Goal: Information Seeking & Learning: Learn about a topic

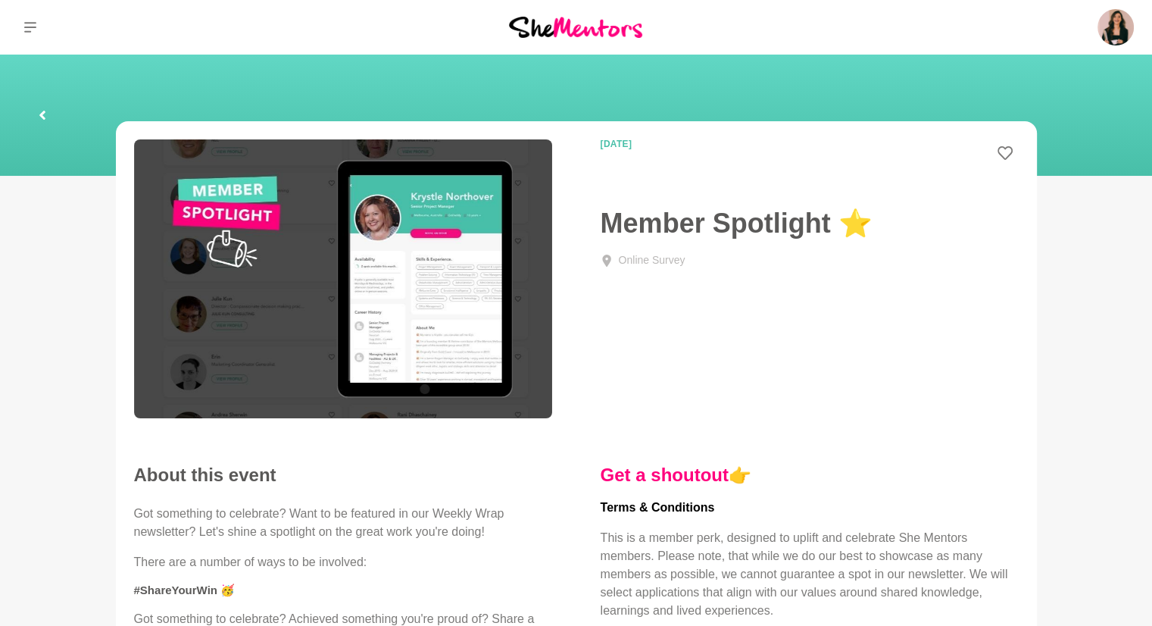
click at [606, 25] on img at bounding box center [575, 27] width 133 height 20
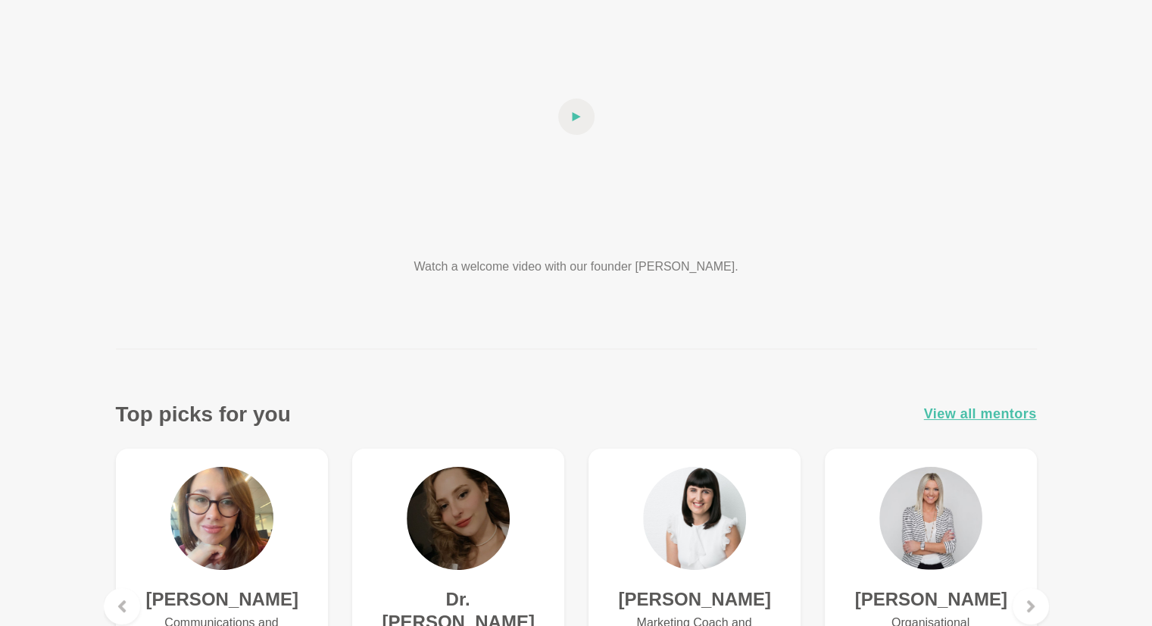
scroll to position [530, 0]
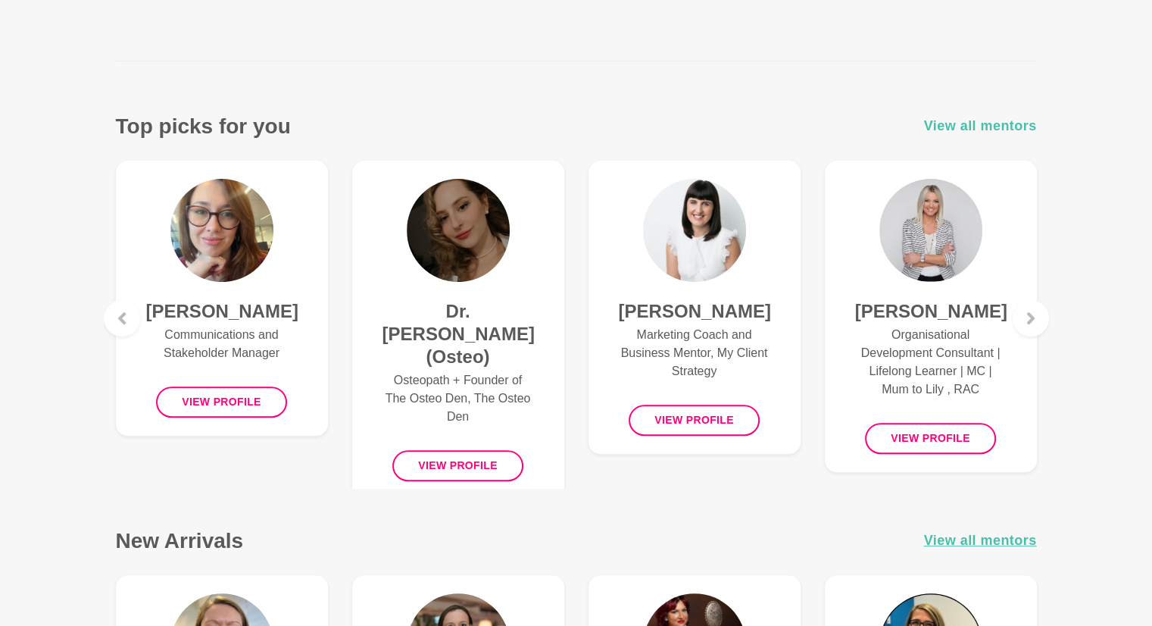
click at [963, 126] on span "View all mentors" at bounding box center [980, 126] width 113 height 22
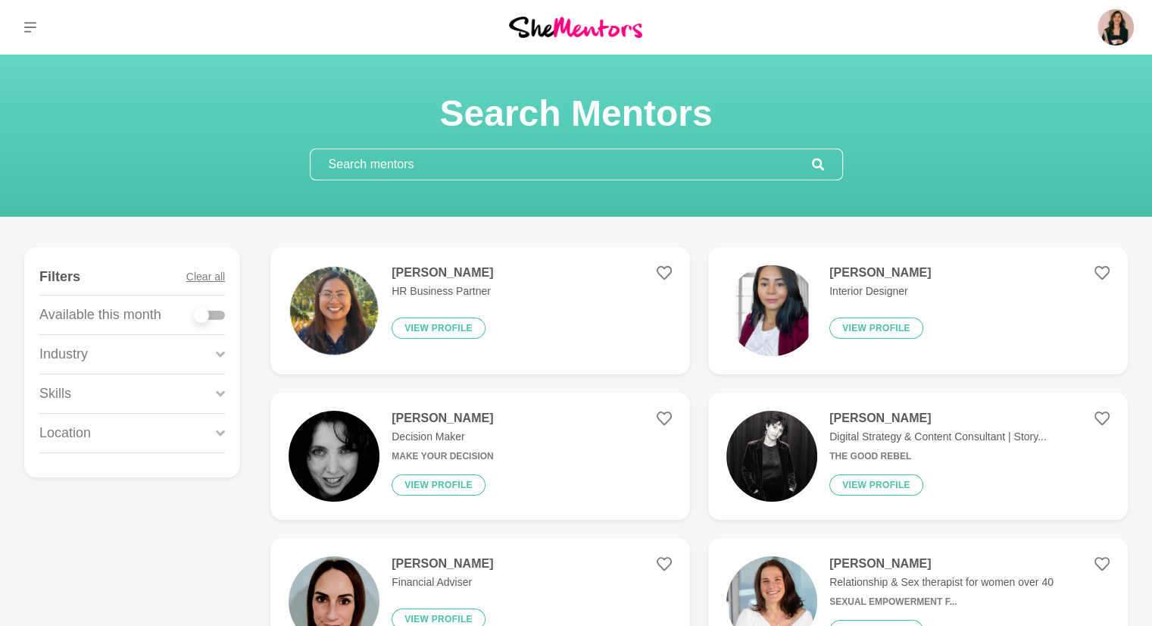
click at [530, 164] on input "text" at bounding box center [561, 164] width 501 height 30
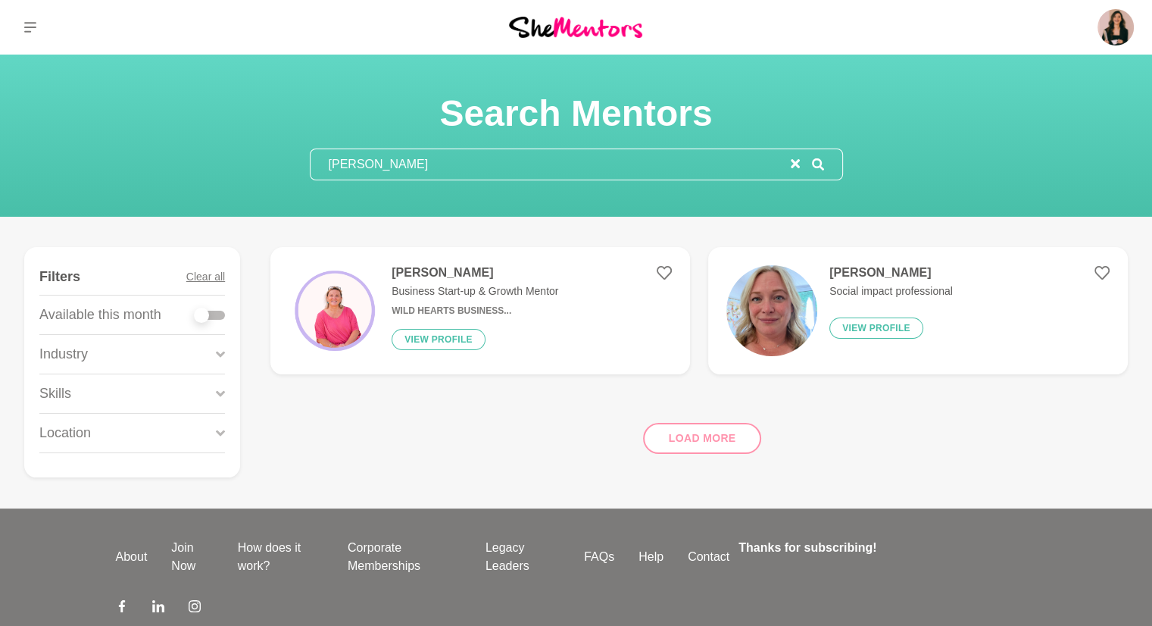
type input "sandy"
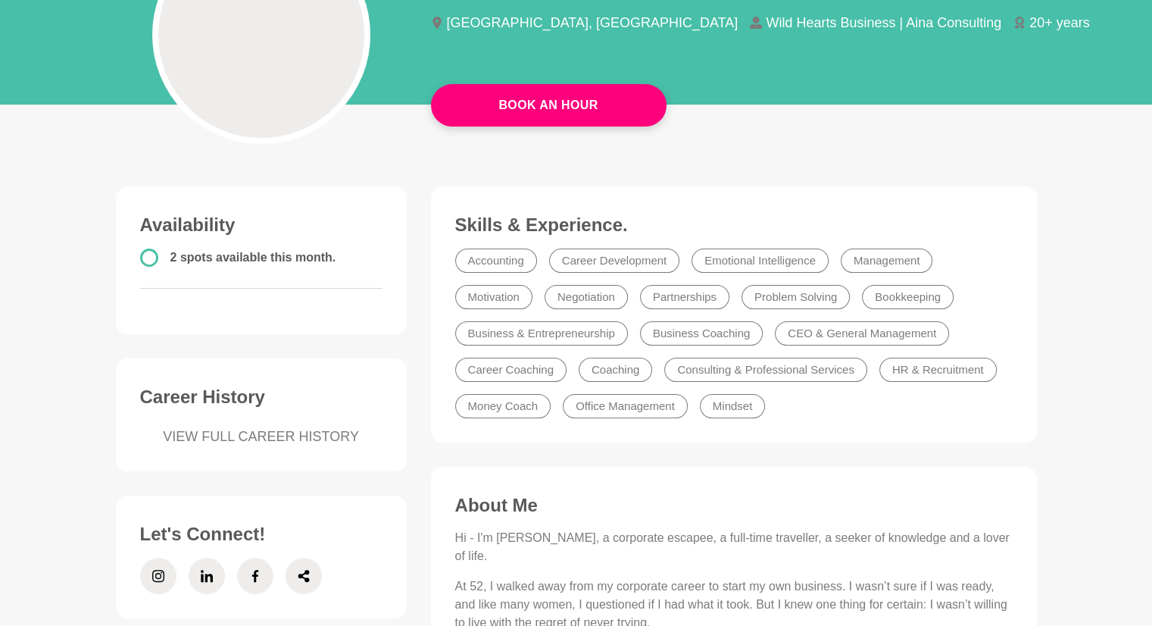
scroll to position [454, 0]
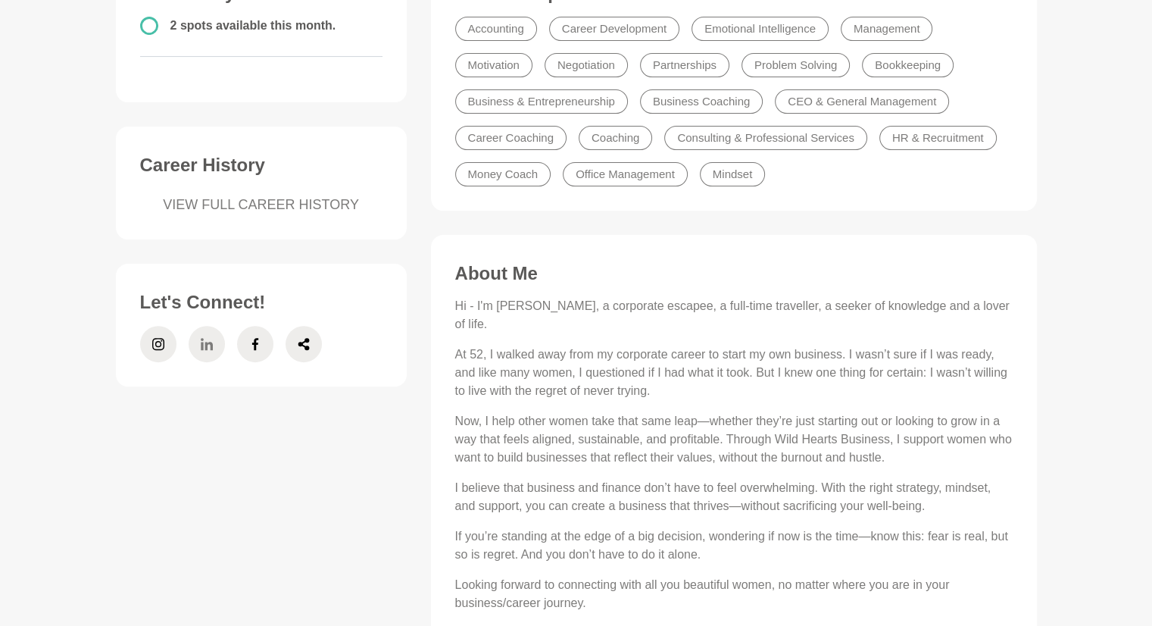
click at [198, 349] on span at bounding box center [207, 344] width 36 height 36
click at [204, 330] on icon at bounding box center [207, 344] width 12 height 36
click at [143, 346] on span at bounding box center [158, 344] width 36 height 36
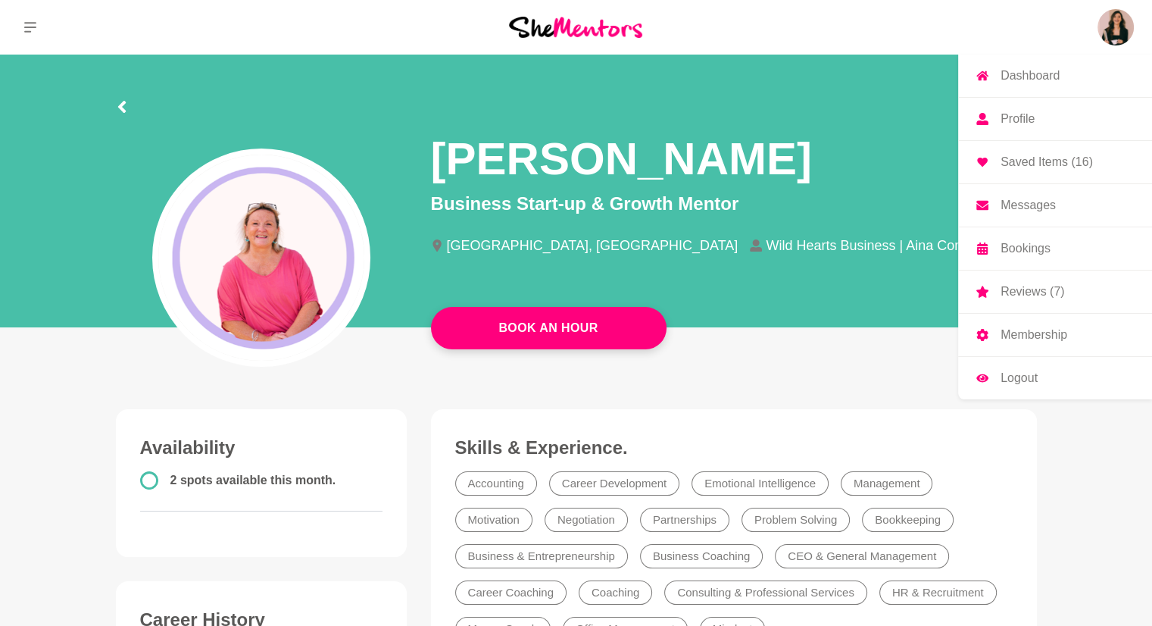
click at [1052, 74] on p "Dashboard" at bounding box center [1029, 76] width 59 height 12
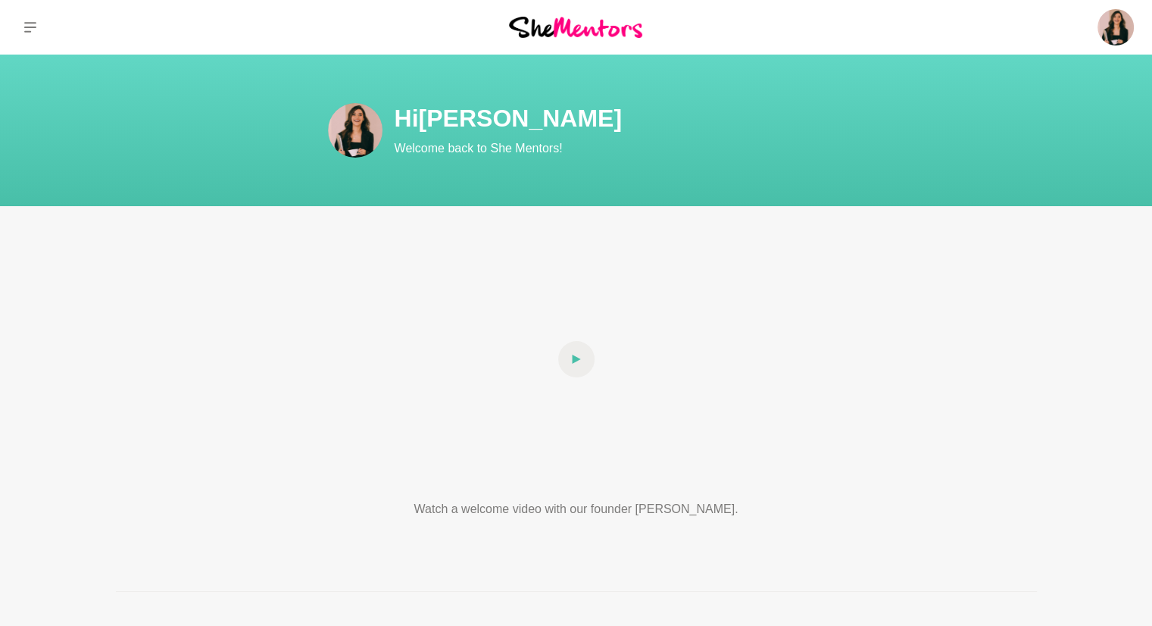
click at [595, 30] on img at bounding box center [575, 27] width 133 height 20
click at [579, 29] on img at bounding box center [575, 27] width 133 height 20
click at [44, 35] on button at bounding box center [30, 27] width 61 height 55
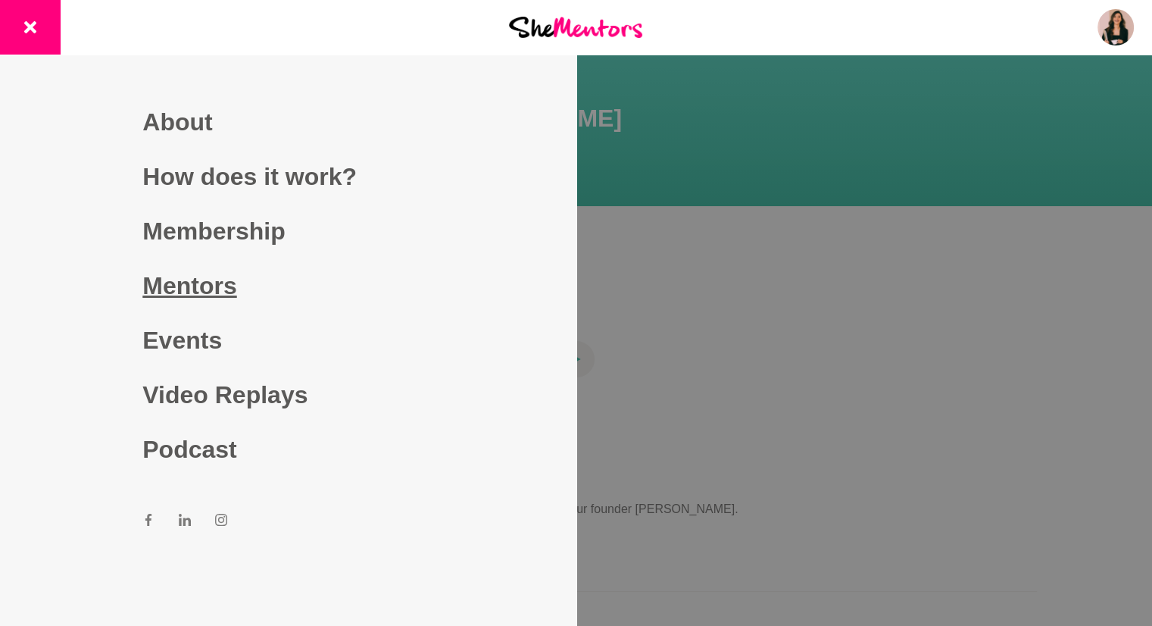
click at [191, 279] on link "Mentors" at bounding box center [287, 285] width 291 height 55
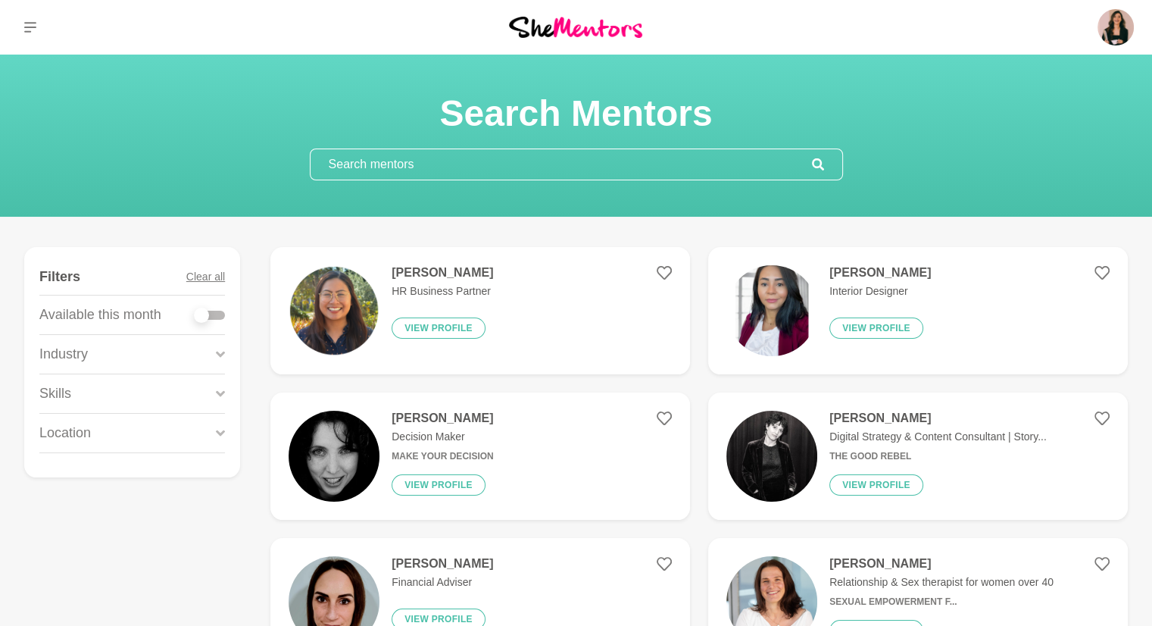
click at [479, 164] on input "text" at bounding box center [561, 164] width 501 height 30
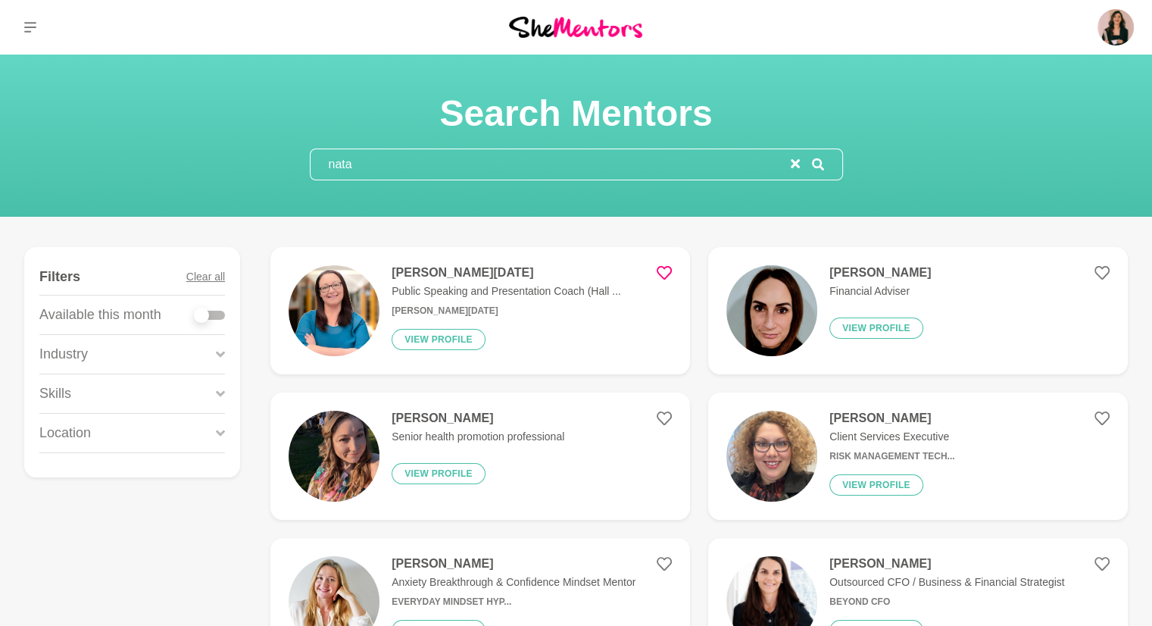
click at [479, 164] on input "nata" at bounding box center [551, 164] width 480 height 30
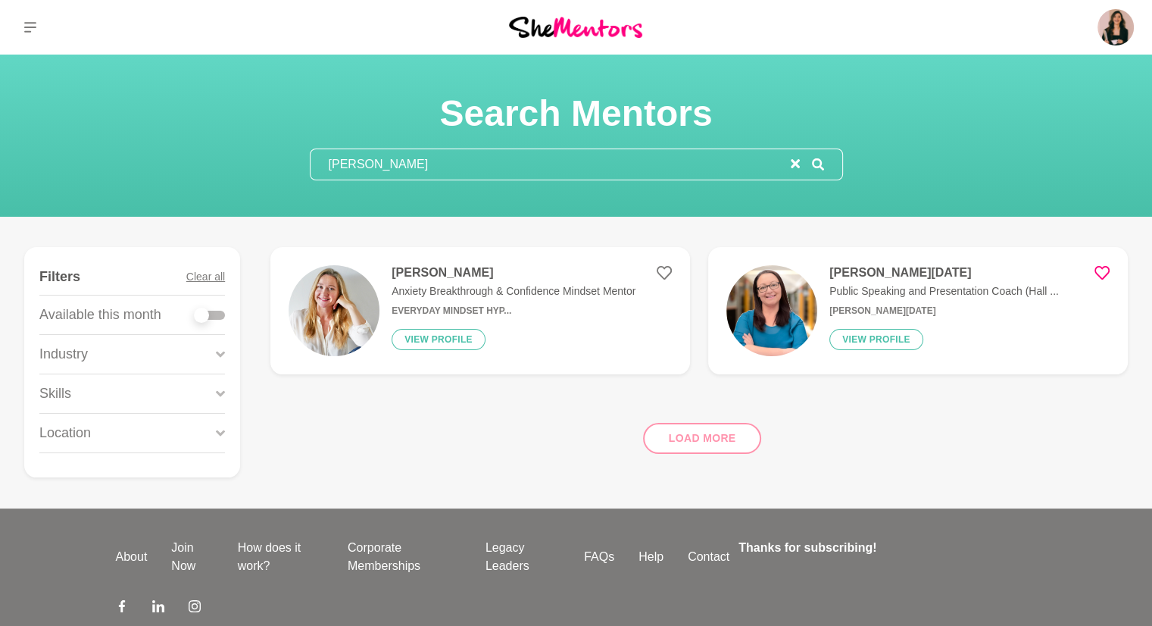
click at [426, 161] on input "natalia" at bounding box center [551, 164] width 480 height 30
click at [425, 161] on input "natalia" at bounding box center [551, 164] width 480 height 30
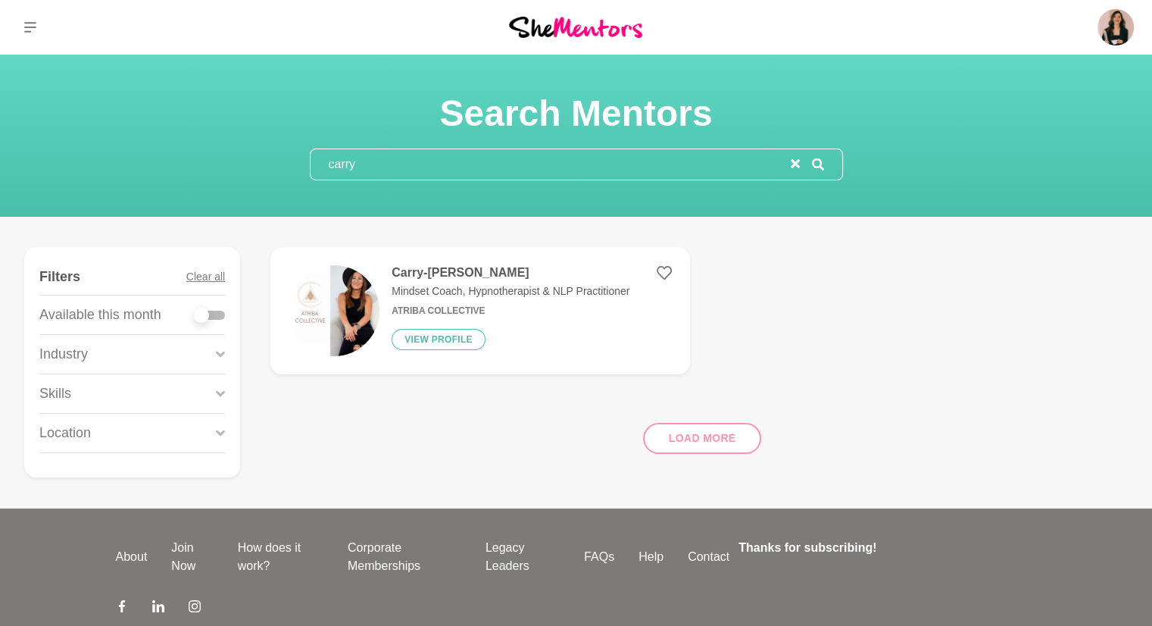
type input "carry"
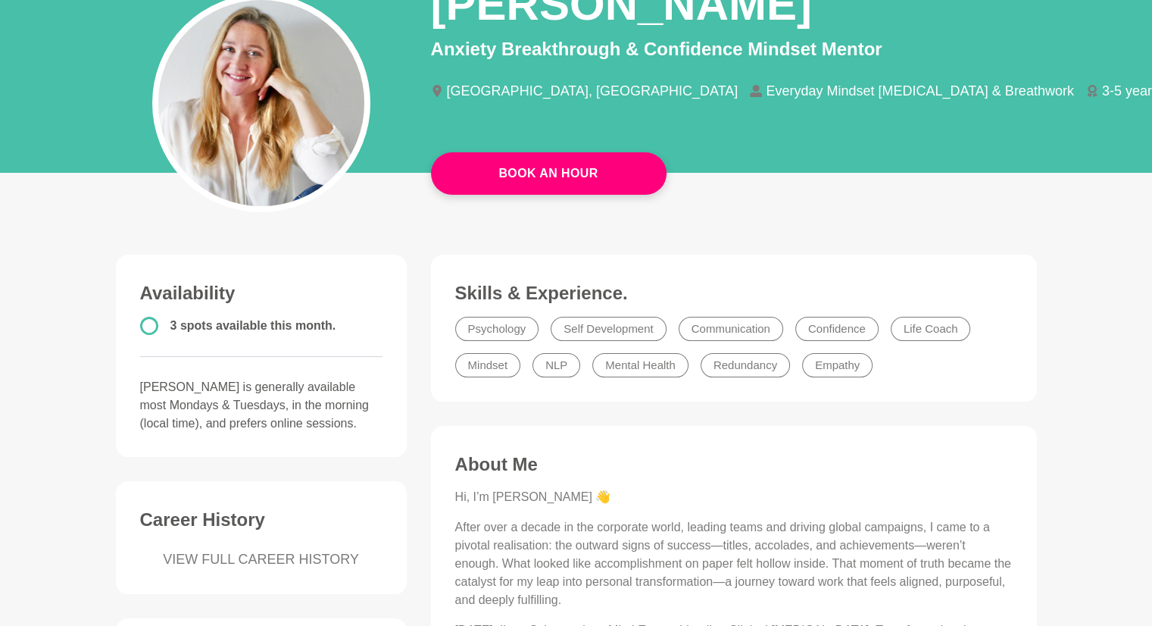
scroll to position [151, 0]
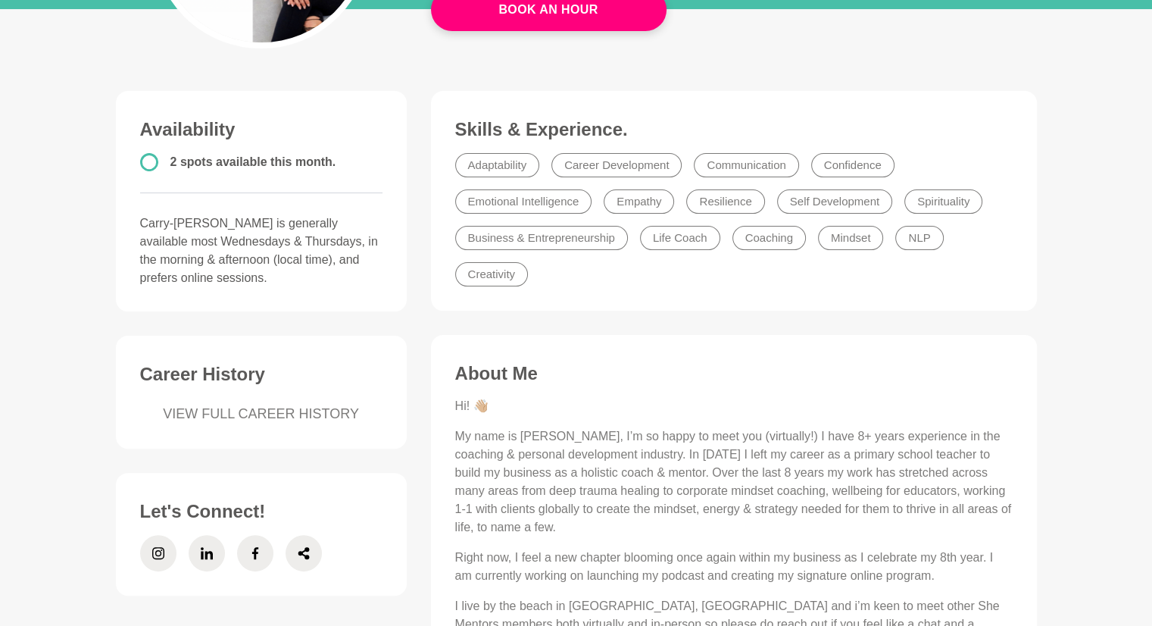
scroll to position [530, 0]
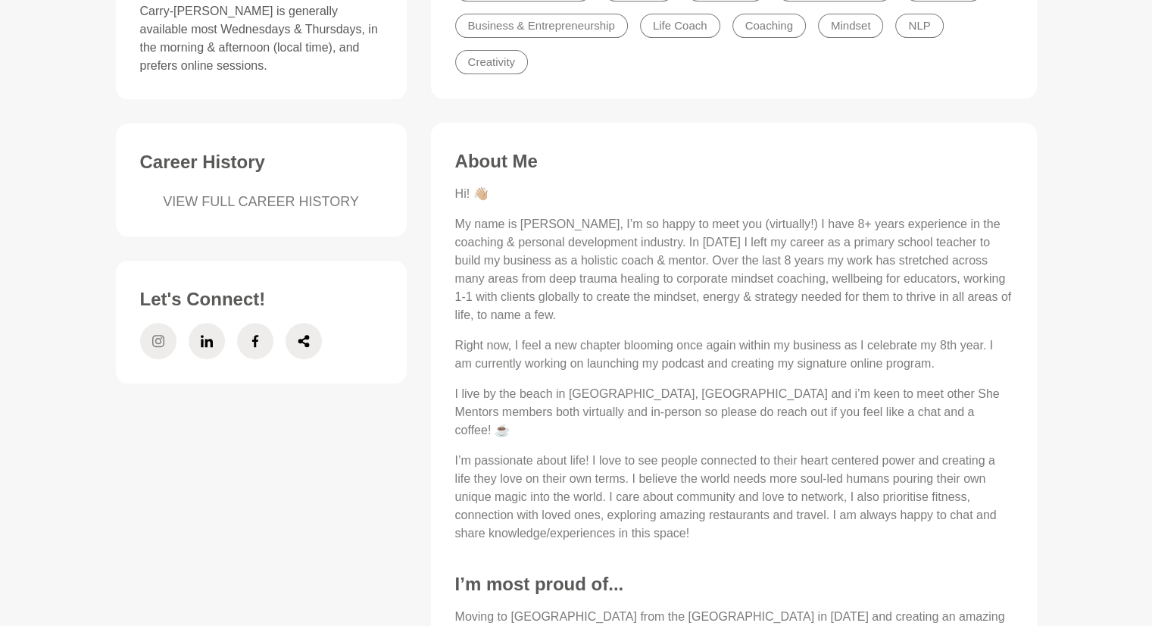
click at [157, 337] on icon at bounding box center [158, 341] width 12 height 36
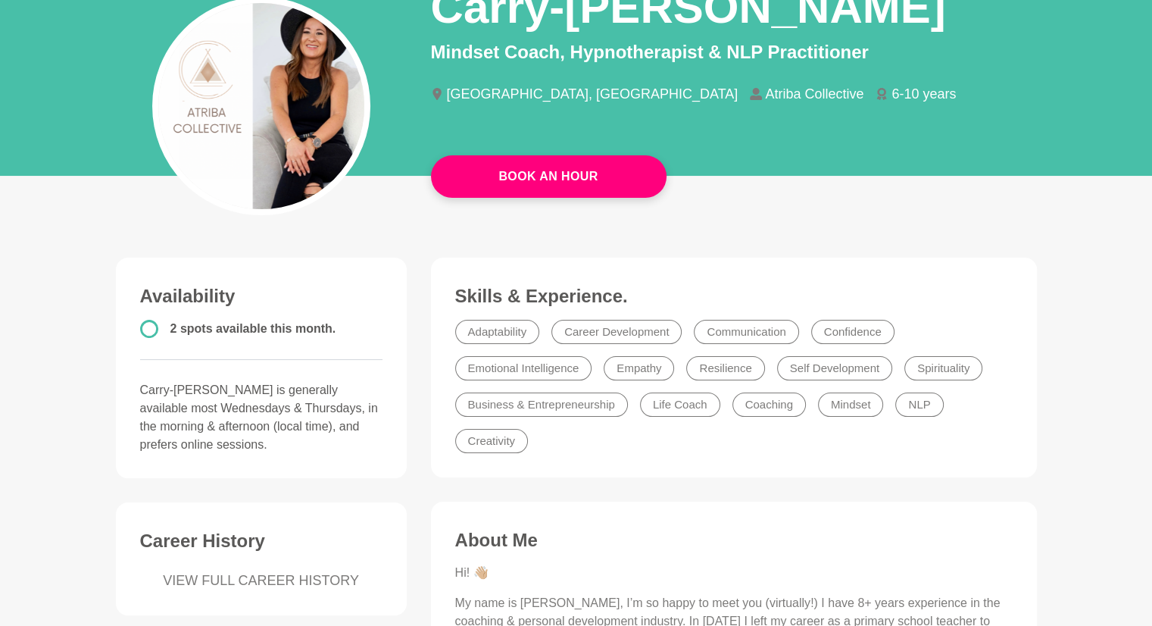
scroll to position [0, 0]
